Goal: Task Accomplishment & Management: Manage account settings

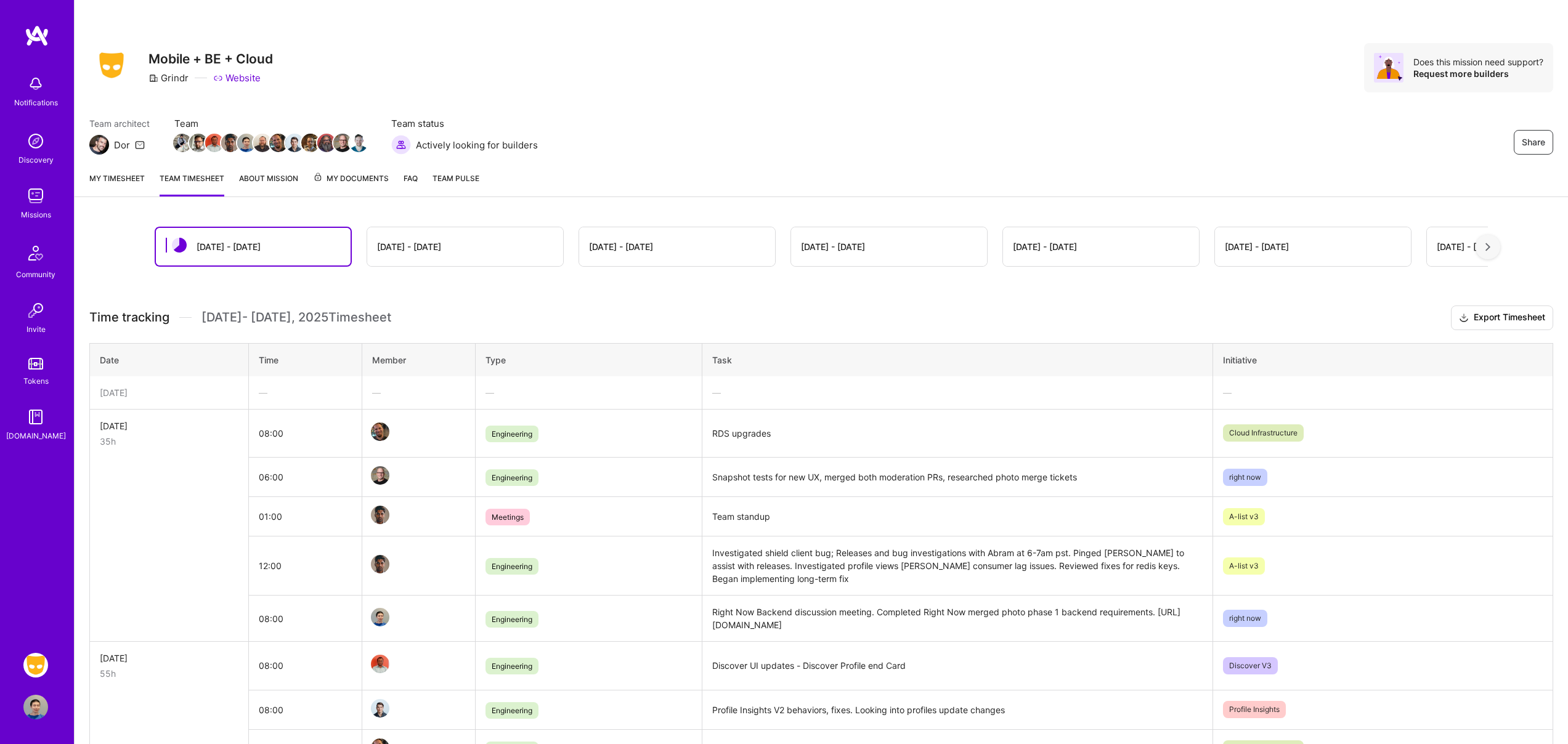
click at [299, 390] on div "—" at bounding box center [305, 392] width 93 height 13
click at [99, 178] on link "My timesheet" at bounding box center [117, 184] width 55 height 25
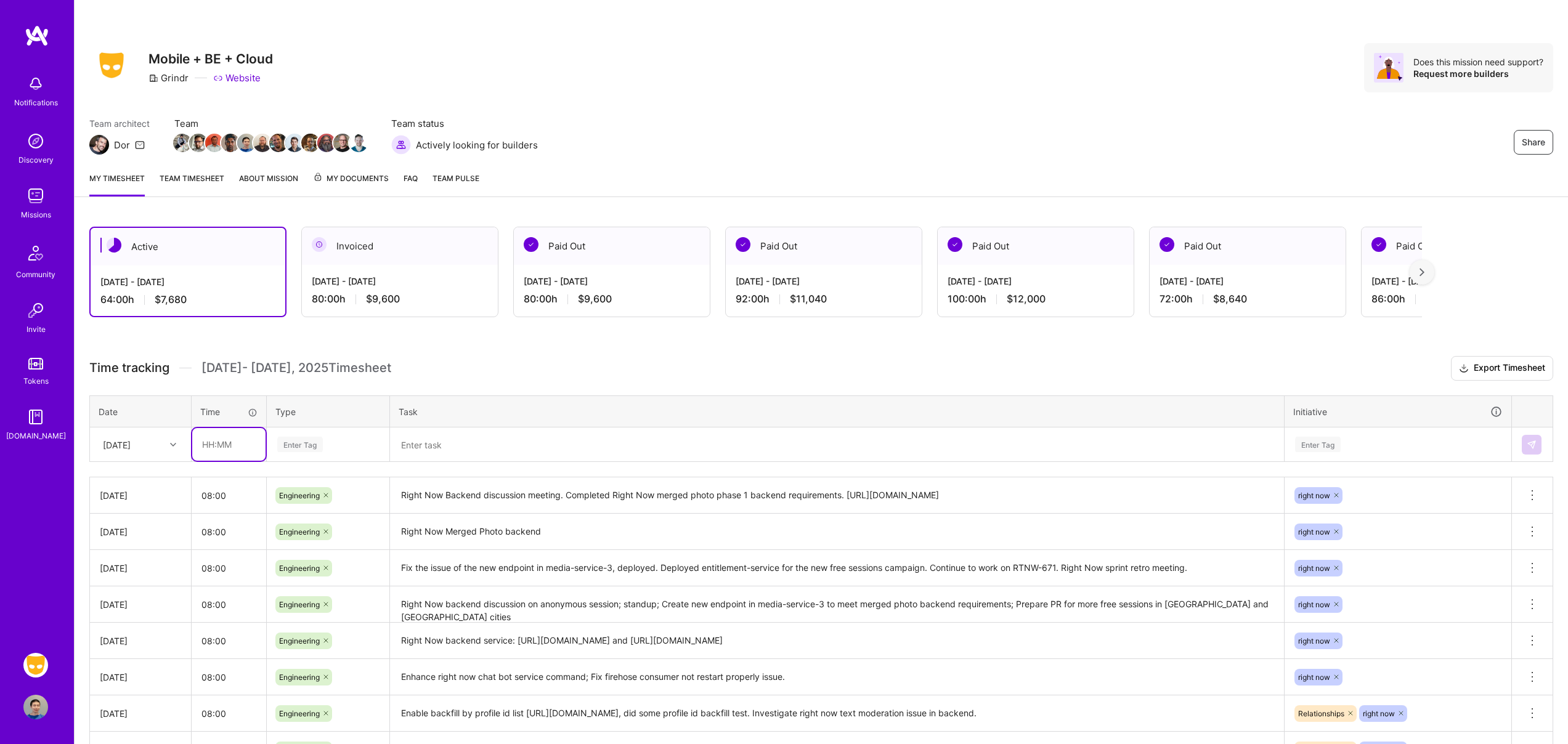
click at [233, 448] on input "text" at bounding box center [229, 444] width 73 height 33
type input "08:00"
click at [341, 447] on div "Enter Tag" at bounding box center [328, 444] width 104 height 15
type input "eng"
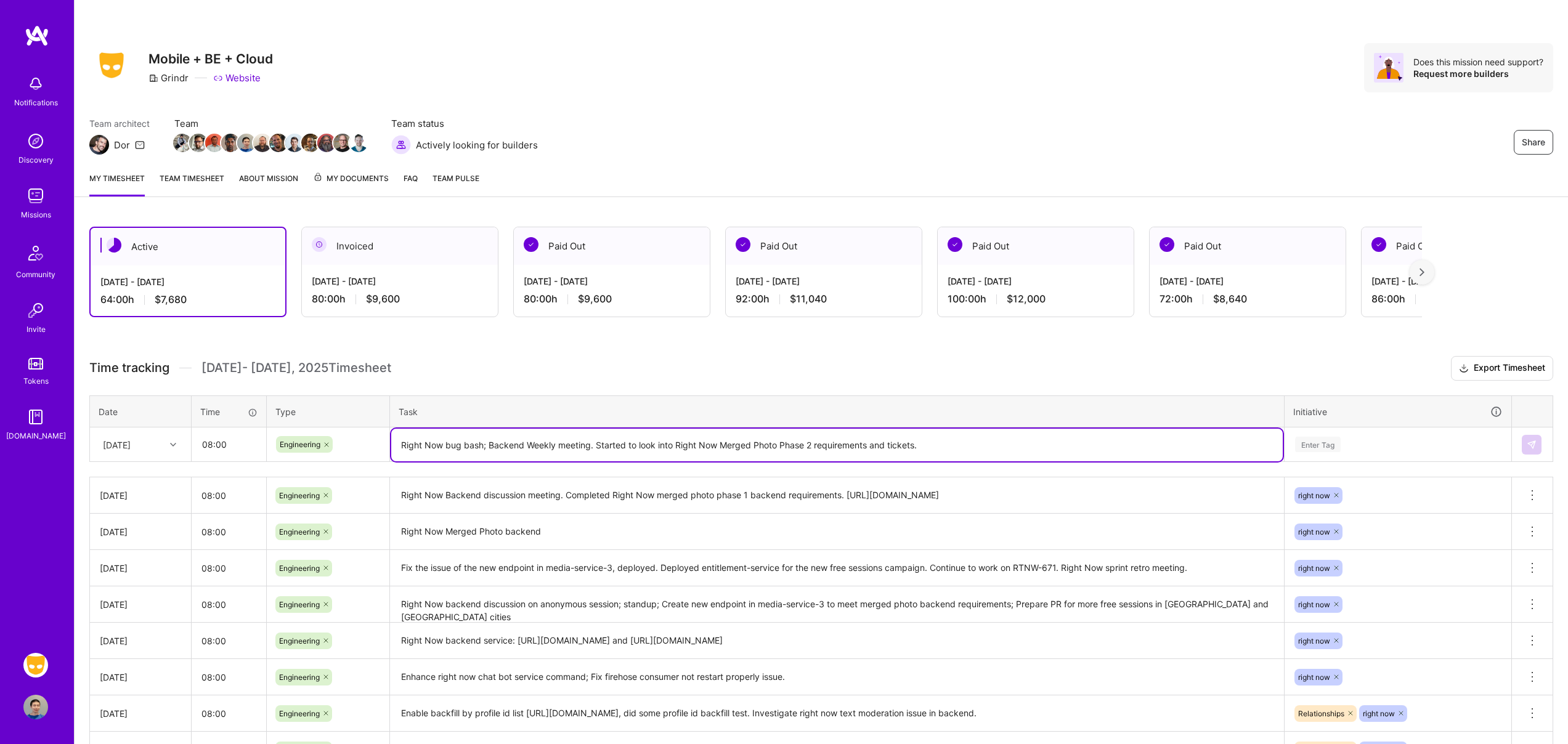
type textarea "Right Now bug bash; Backend Weekly meeting. Started to look into Right Now Merg…"
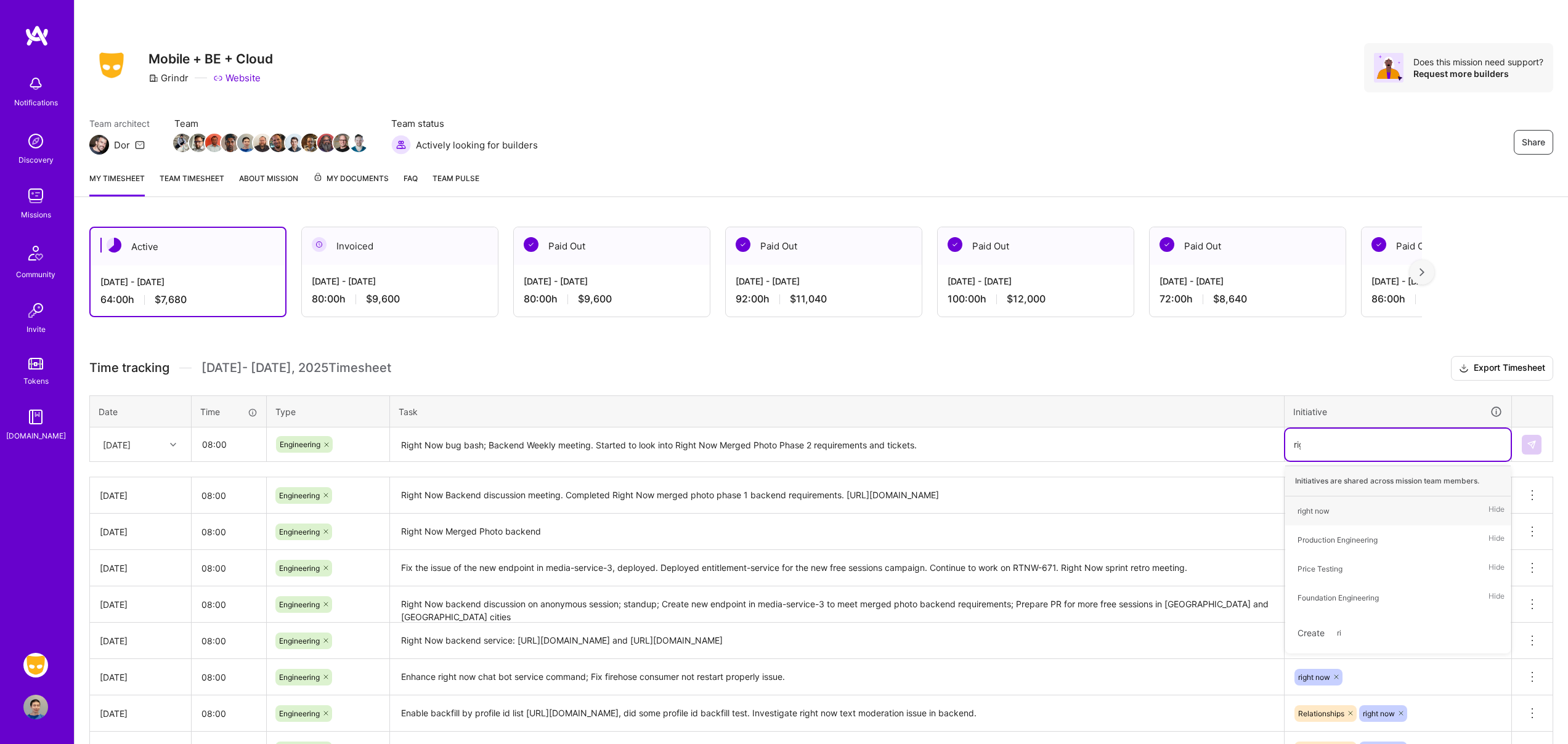
type input "right"
click at [1536, 446] on button at bounding box center [1531, 444] width 19 height 19
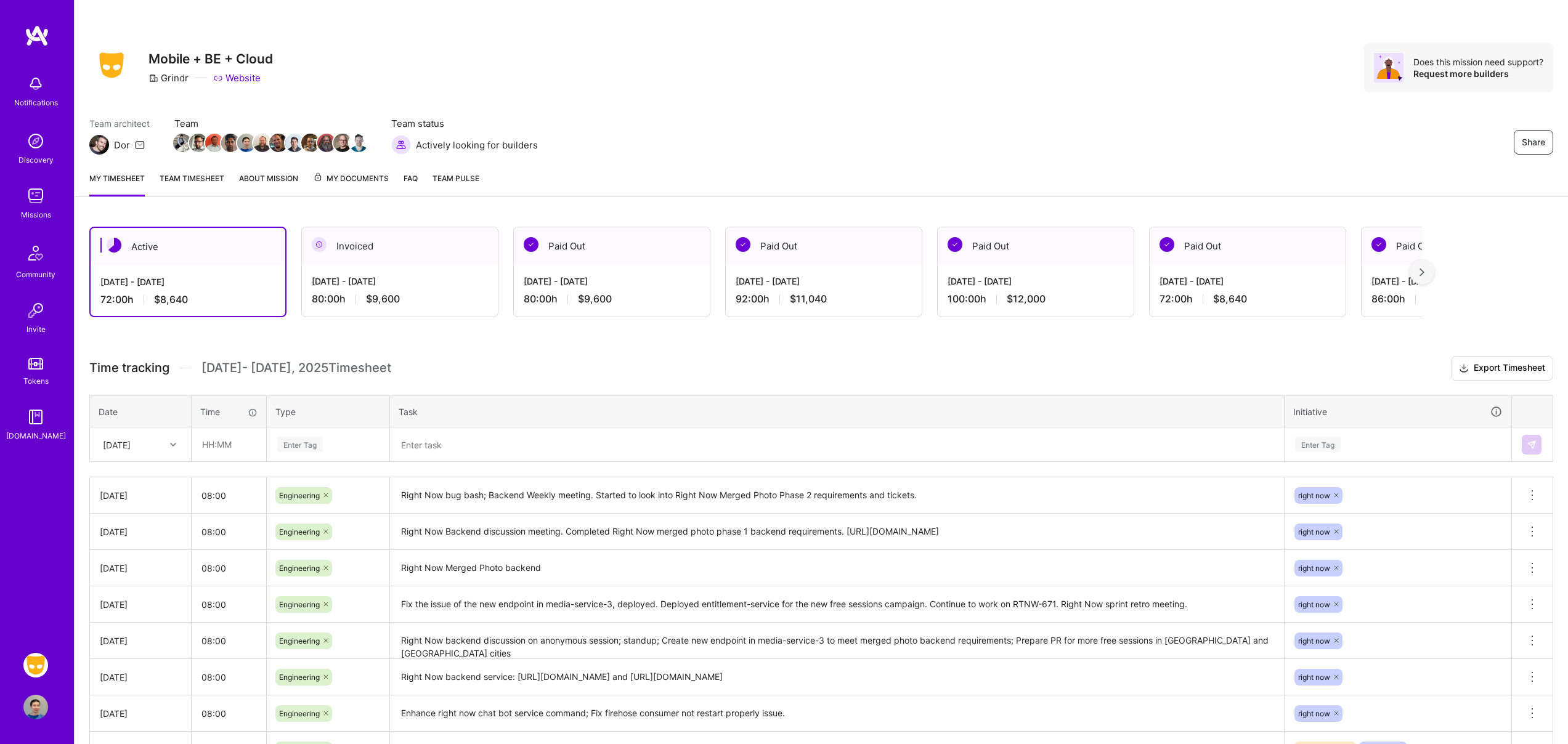
click at [370, 179] on span "My Documents" at bounding box center [351, 179] width 76 height 13
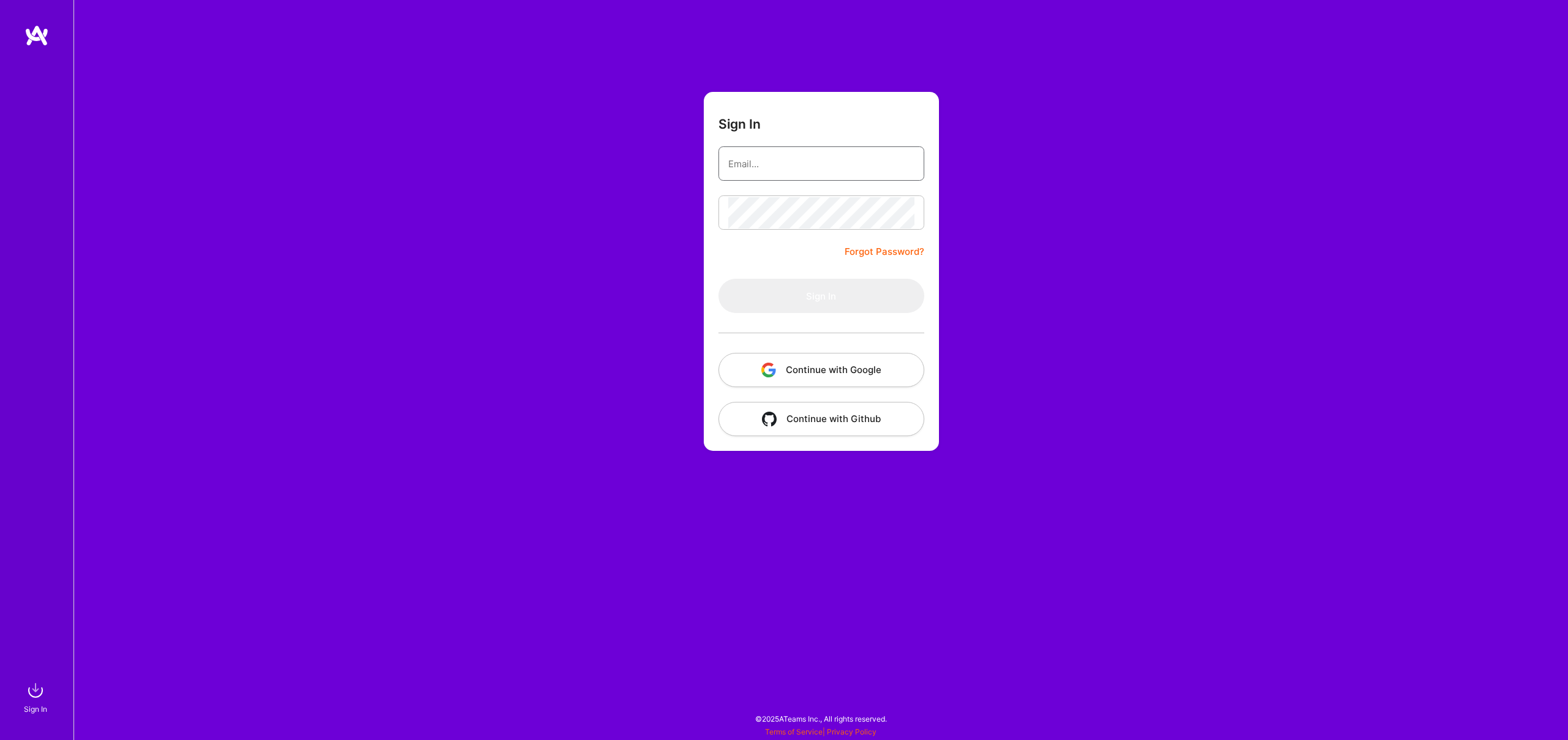
type input "[EMAIL_ADDRESS][DOMAIN_NAME]"
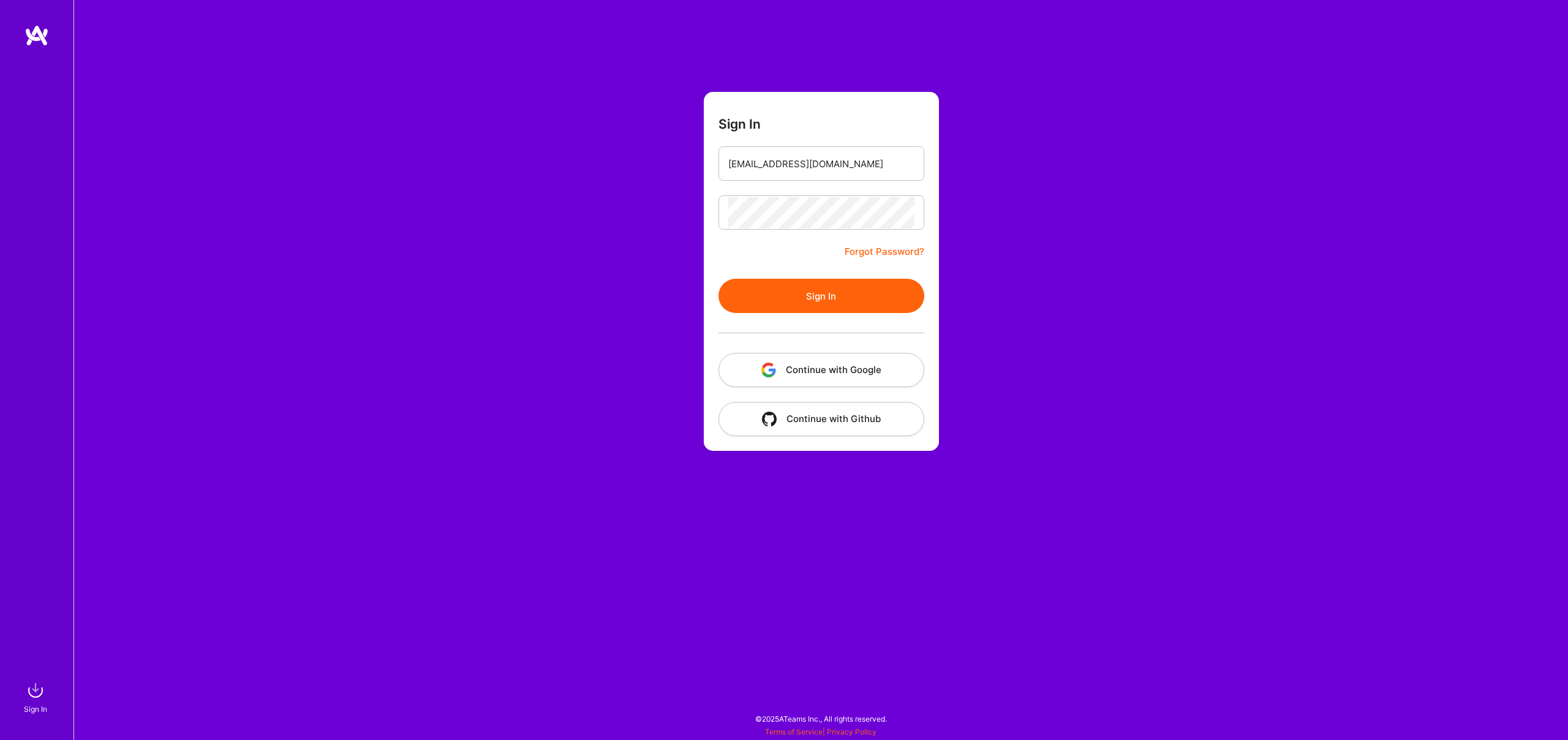
click at [790, 292] on button "Sign In" at bounding box center [821, 295] width 206 height 34
click at [829, 302] on button "Sign In" at bounding box center [821, 295] width 206 height 34
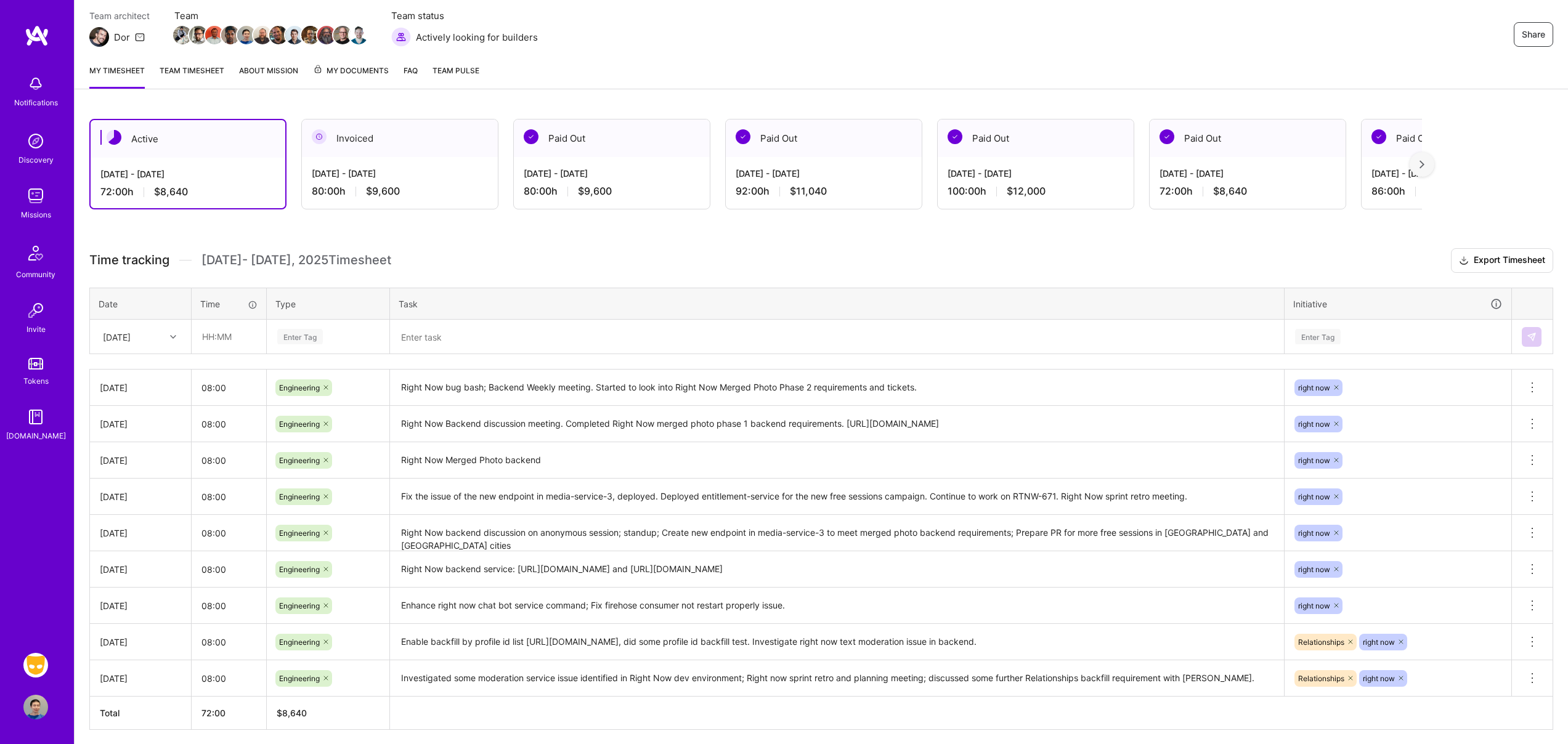
scroll to position [153, 0]
